Goal: Use online tool/utility: Utilize a website feature to perform a specific function

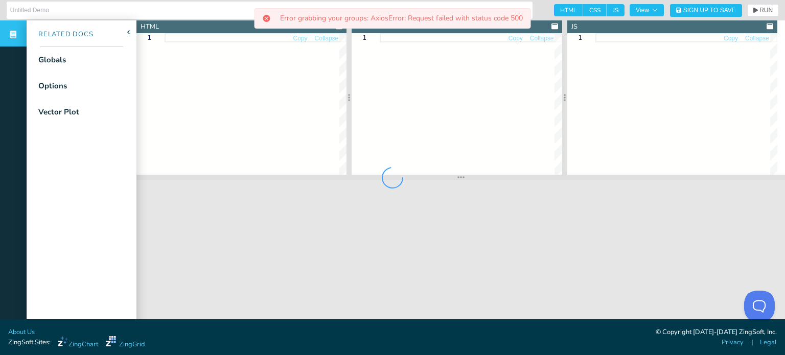
type input "Vector Plot with Arrows"
type textarea "<!doctype html> <html class="zc-html"> <head> <meta charset="utf-8"> <title>Zin…"
type textarea ".zc-html, .zc-body { margin: 0; padding: 0; width: 100%; height: 100%; backgrou…"
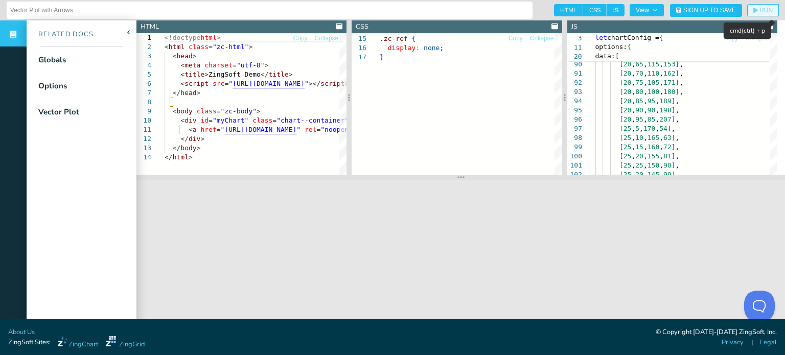
click at [763, 9] on span "RUN" at bounding box center [766, 10] width 13 height 6
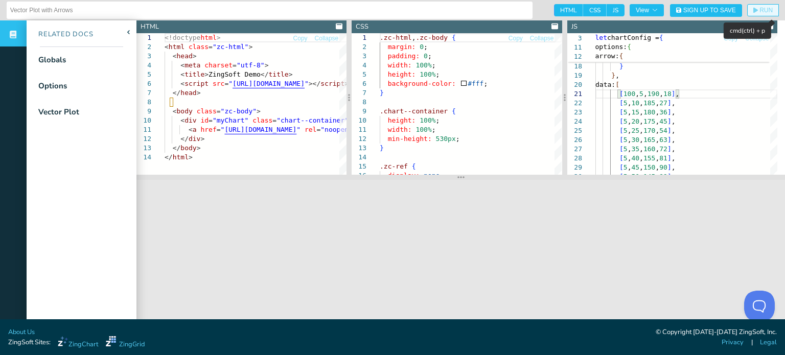
click at [760, 10] on span "RUN" at bounding box center [766, 10] width 13 height 6
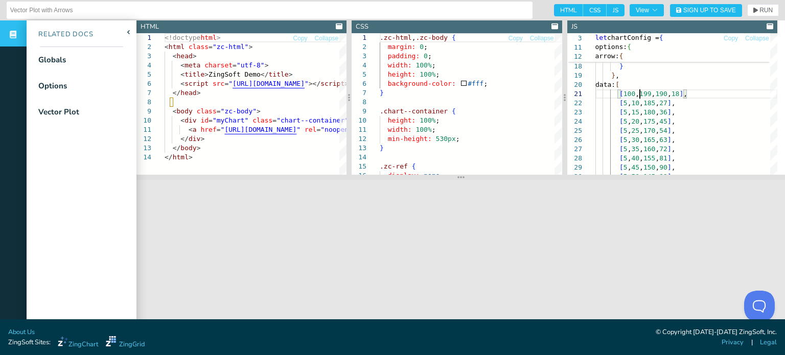
type textarea "[100, 199, 190, 18], [5, 10, 185, 27], [5, 15, 180, 36], [5, 20, 175, 45], [5, …"
click at [752, 4] on section "HTML CSS JS View Sign Up to Save RUN SETTINGS" at bounding box center [664, 10] width 230 height 13
click at [760, 12] on span "RUN" at bounding box center [766, 10] width 13 height 6
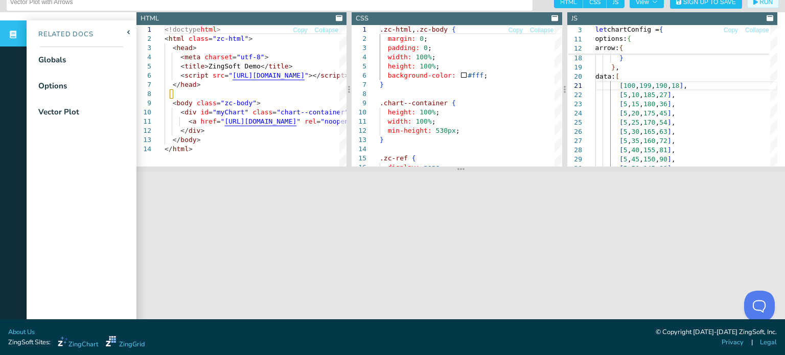
scroll to position [0, 0]
